Goal: Transaction & Acquisition: Purchase product/service

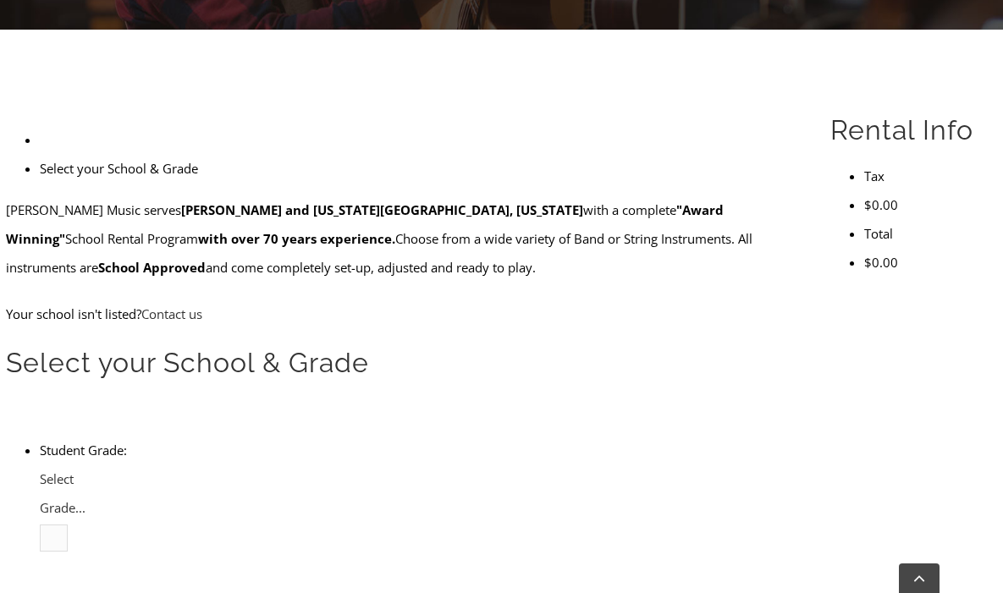
scroll to position [444, 0]
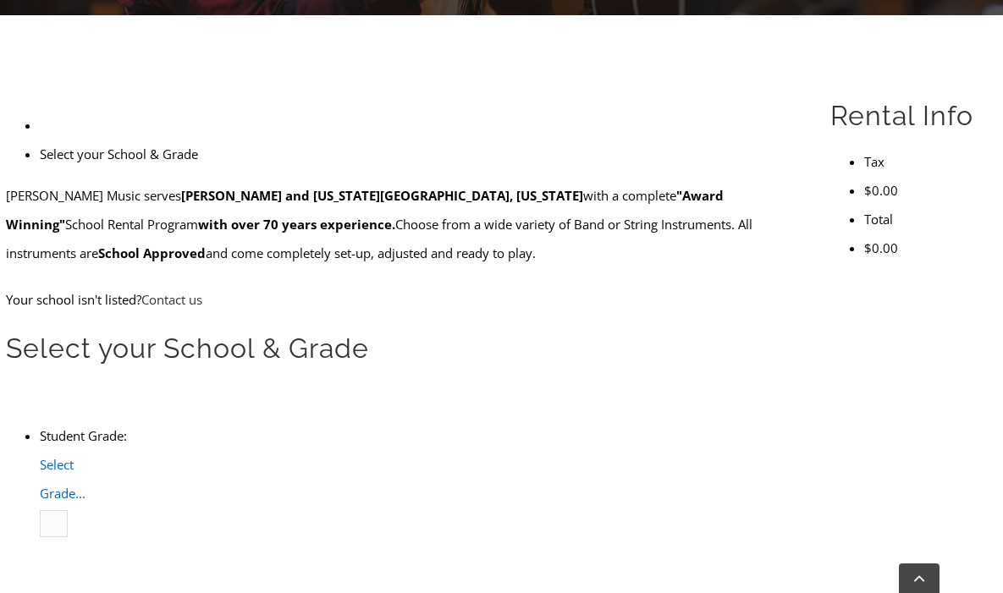
click at [86, 456] on span "Select Grade..." at bounding box center [63, 479] width 46 height 46
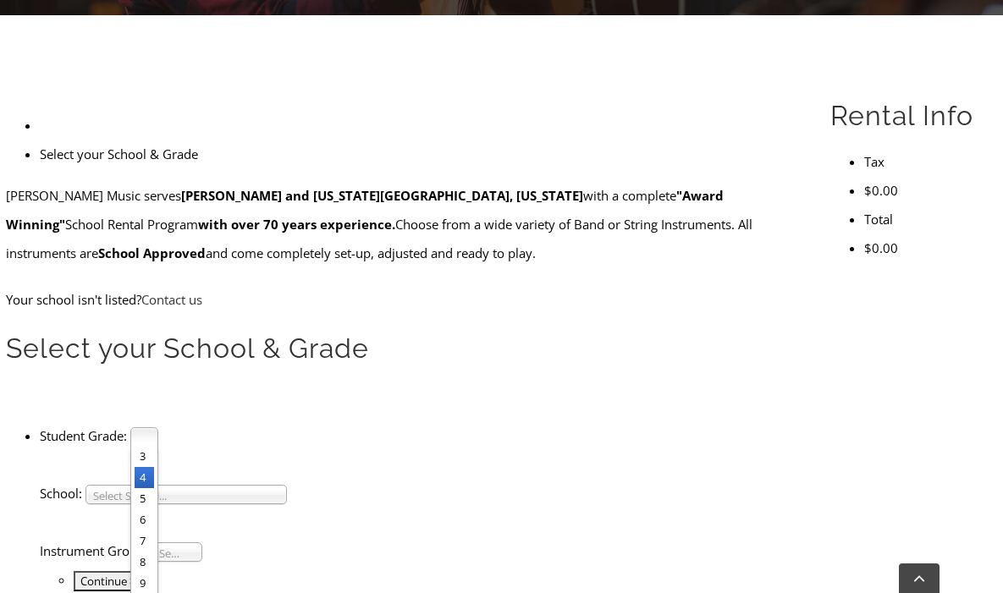
click at [154, 467] on li "4" at bounding box center [144, 477] width 19 height 21
click at [218, 486] on span "Select School..." at bounding box center [178, 496] width 171 height 20
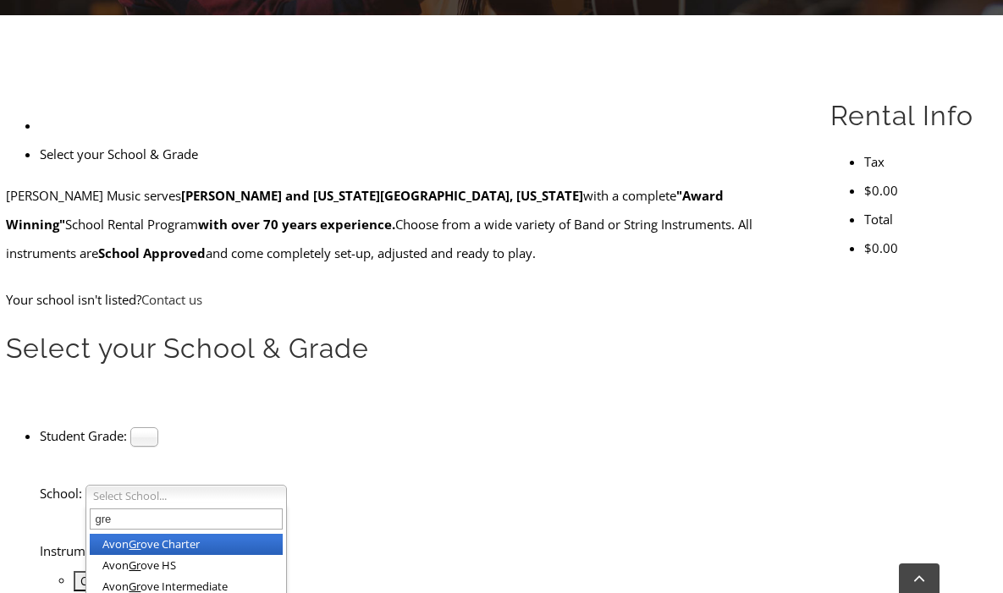
scroll to position [0, 0]
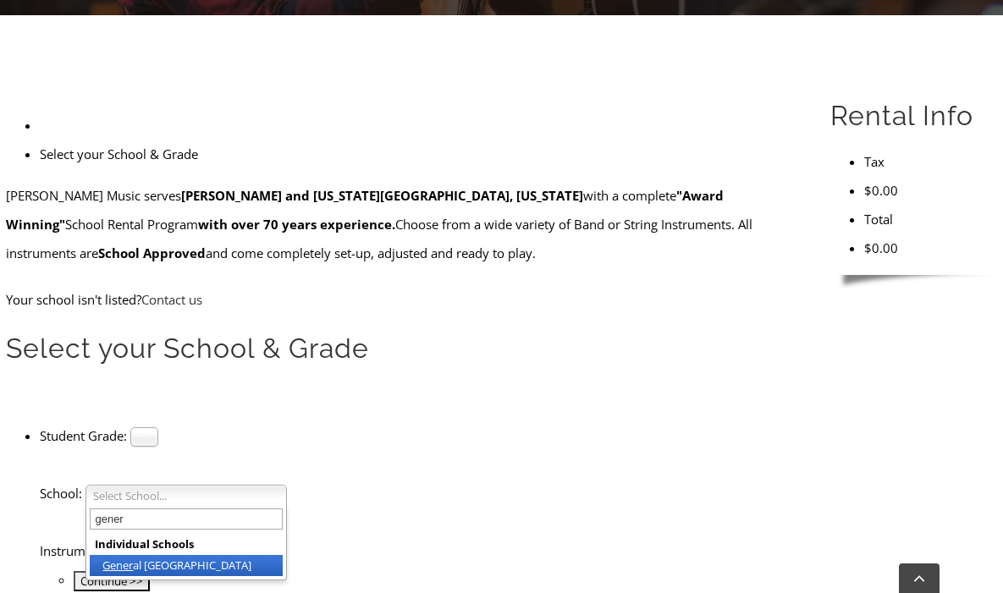
type input "gener"
click at [251, 555] on li "Gener al Wayne Elementary" at bounding box center [186, 565] width 193 height 21
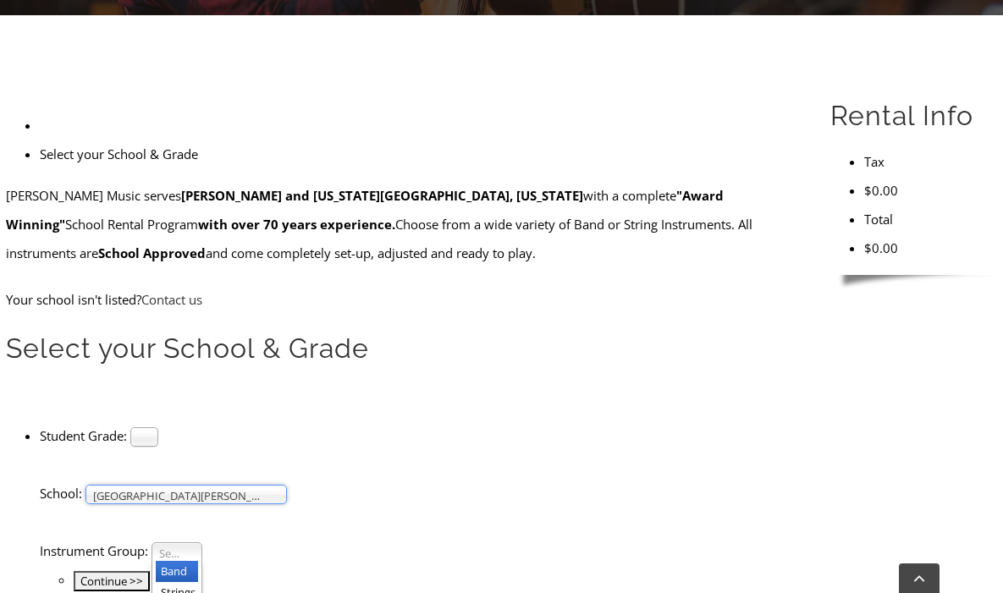
click at [179, 544] on span "Select Instrument Group..." at bounding box center [169, 554] width 20 height 20
click at [198, 561] on li "Band" at bounding box center [177, 571] width 42 height 21
click at [150, 571] on input "Continue >>" at bounding box center [112, 581] width 76 height 20
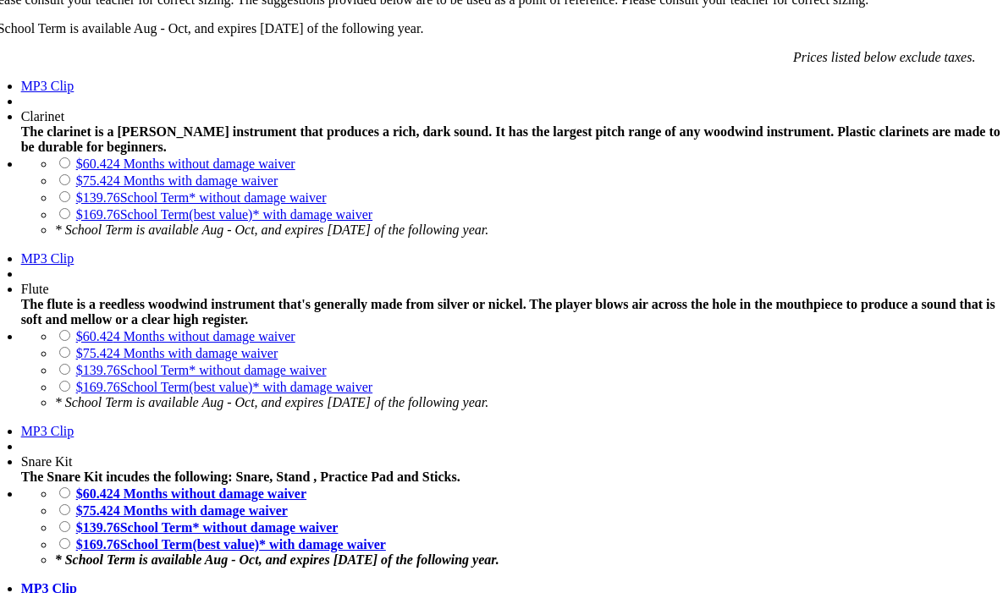
scroll to position [1333, 0]
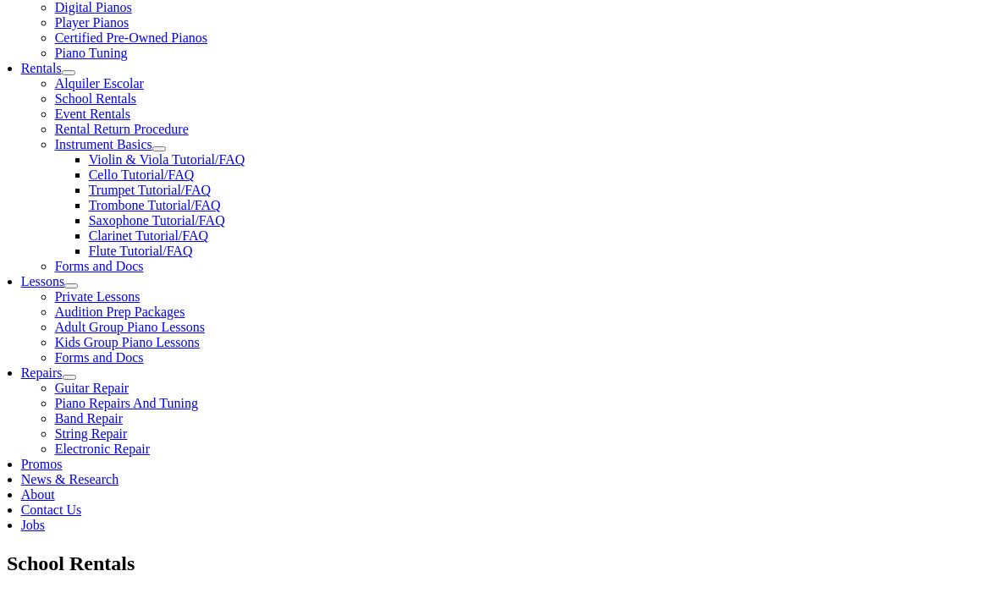
scroll to position [628, 0]
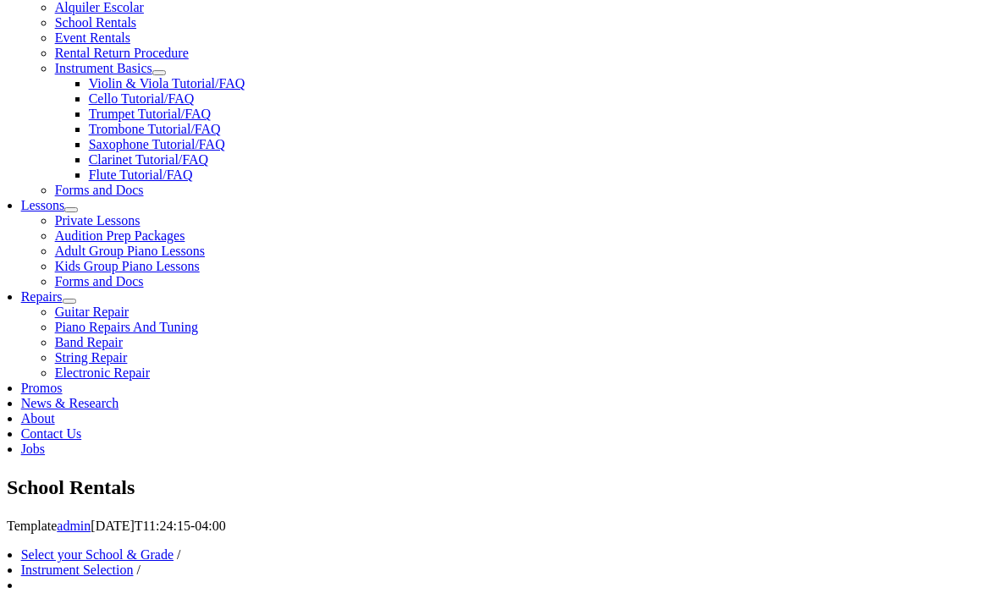
checkbox input"] "true"
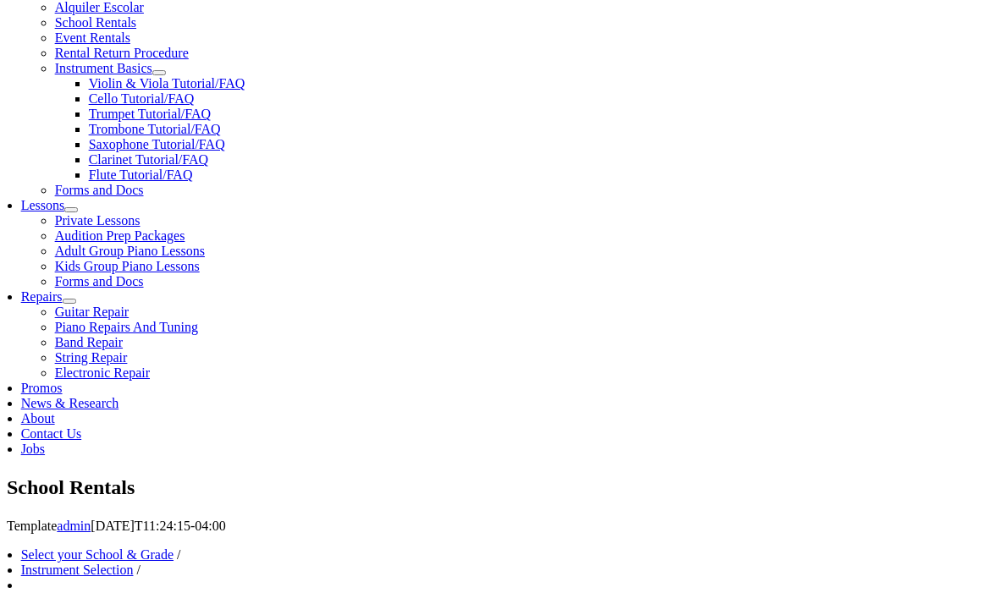
checkbox input"] "true"
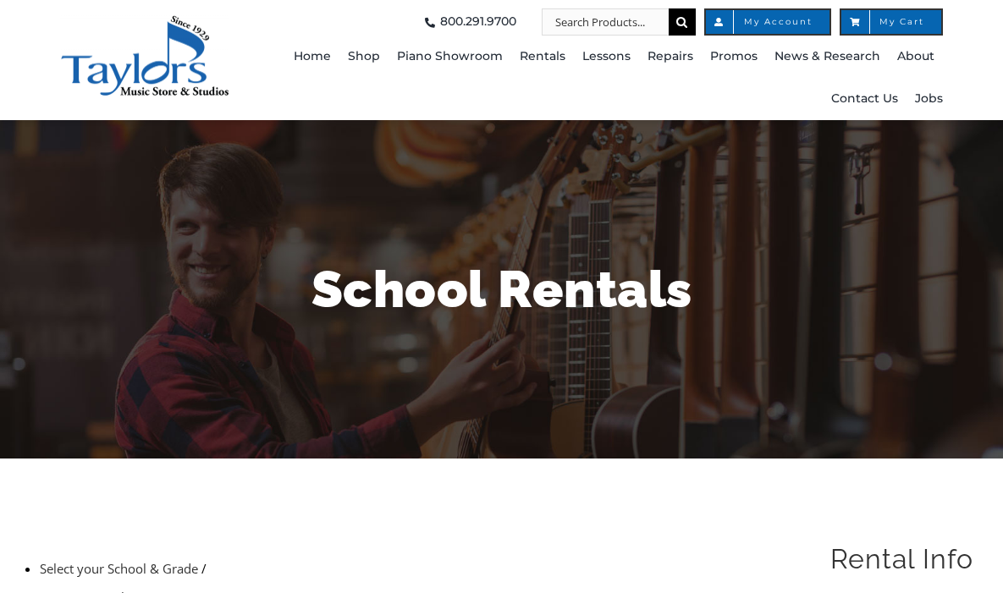
scroll to position [392, 0]
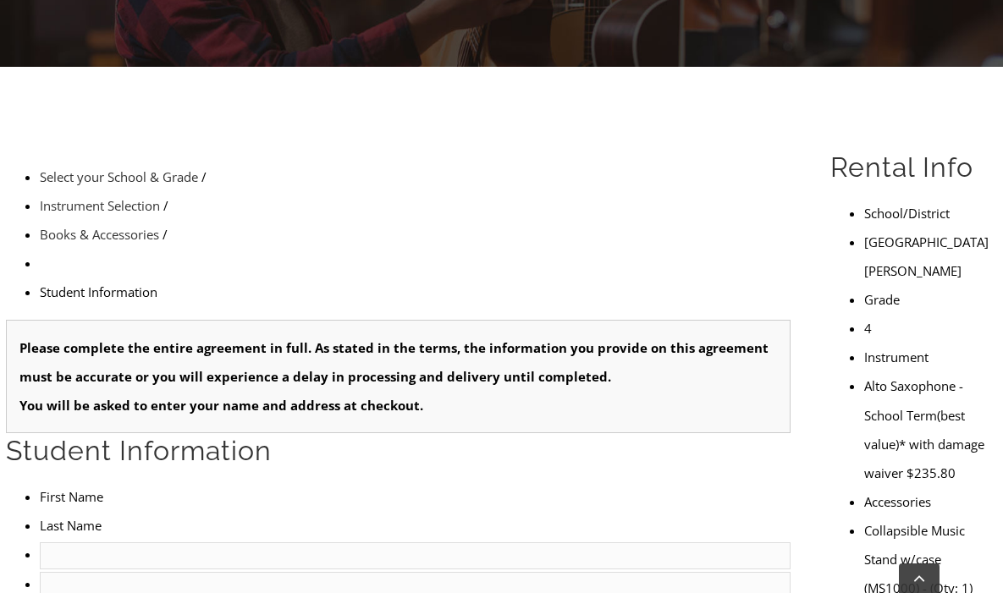
type input "1"
